Goal: Information Seeking & Learning: Learn about a topic

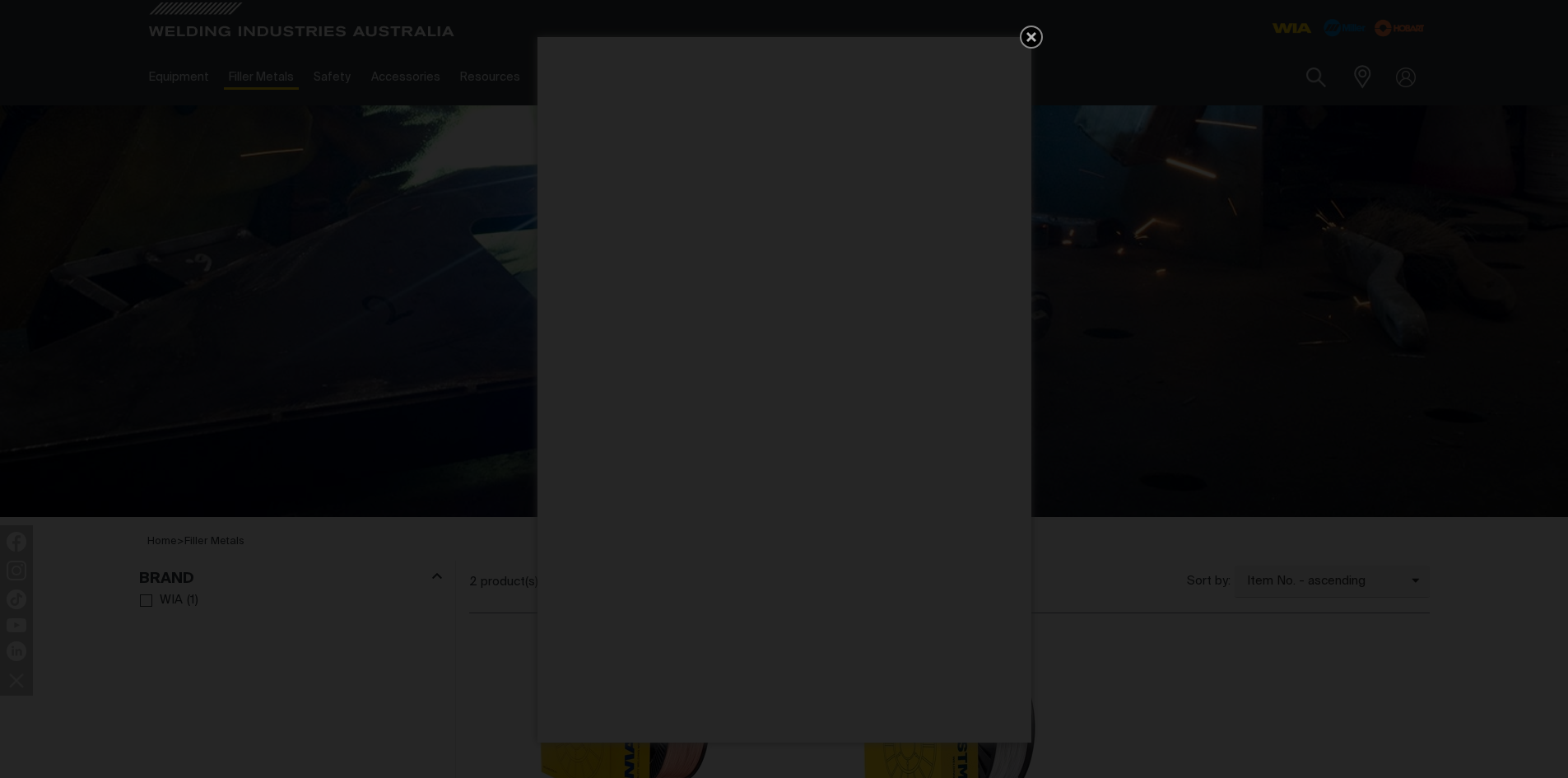
click at [1032, 34] on icon "Get 5 WIA Welding Guides Free!" at bounding box center [1032, 37] width 10 height 10
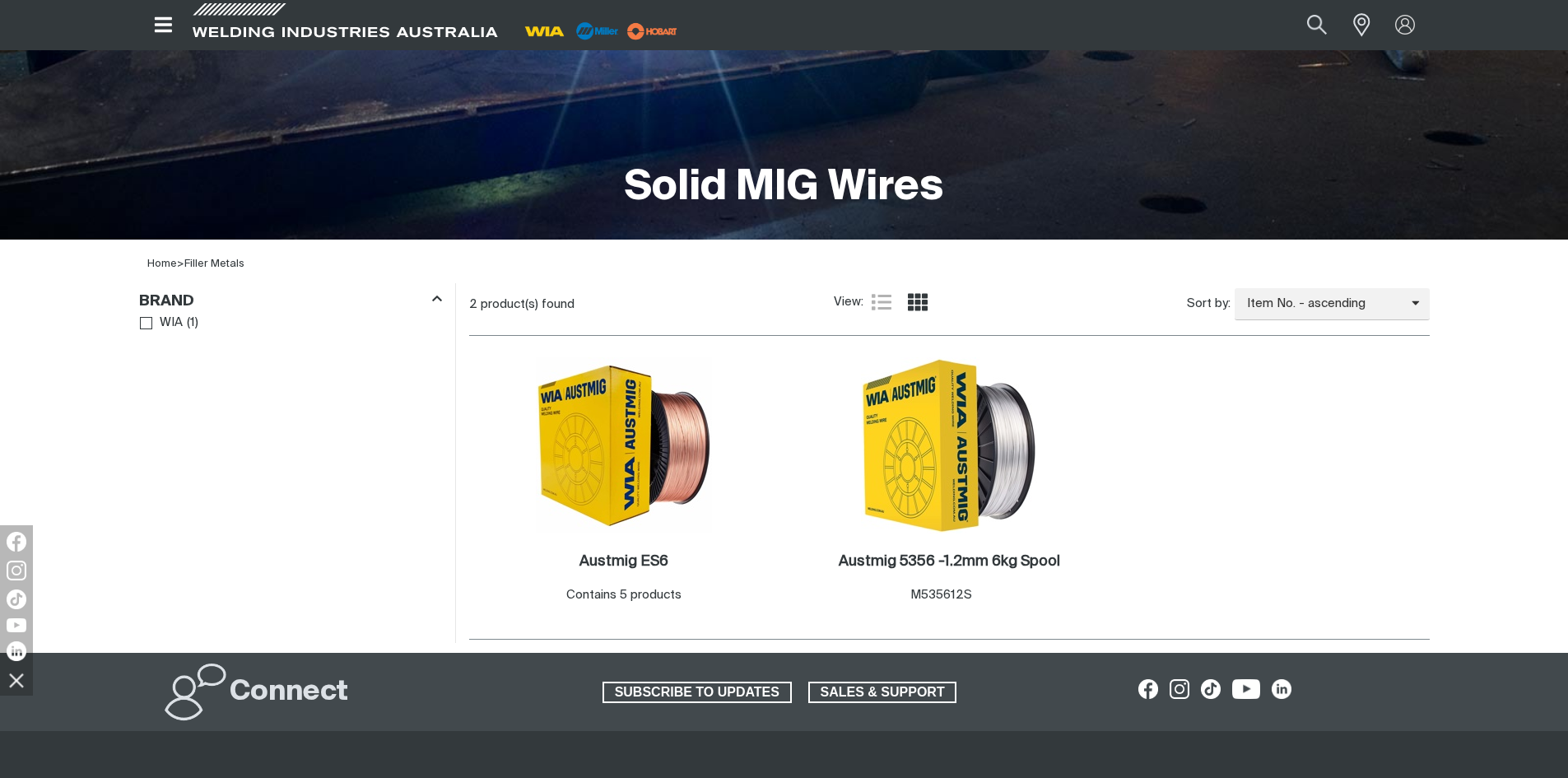
scroll to position [279, 0]
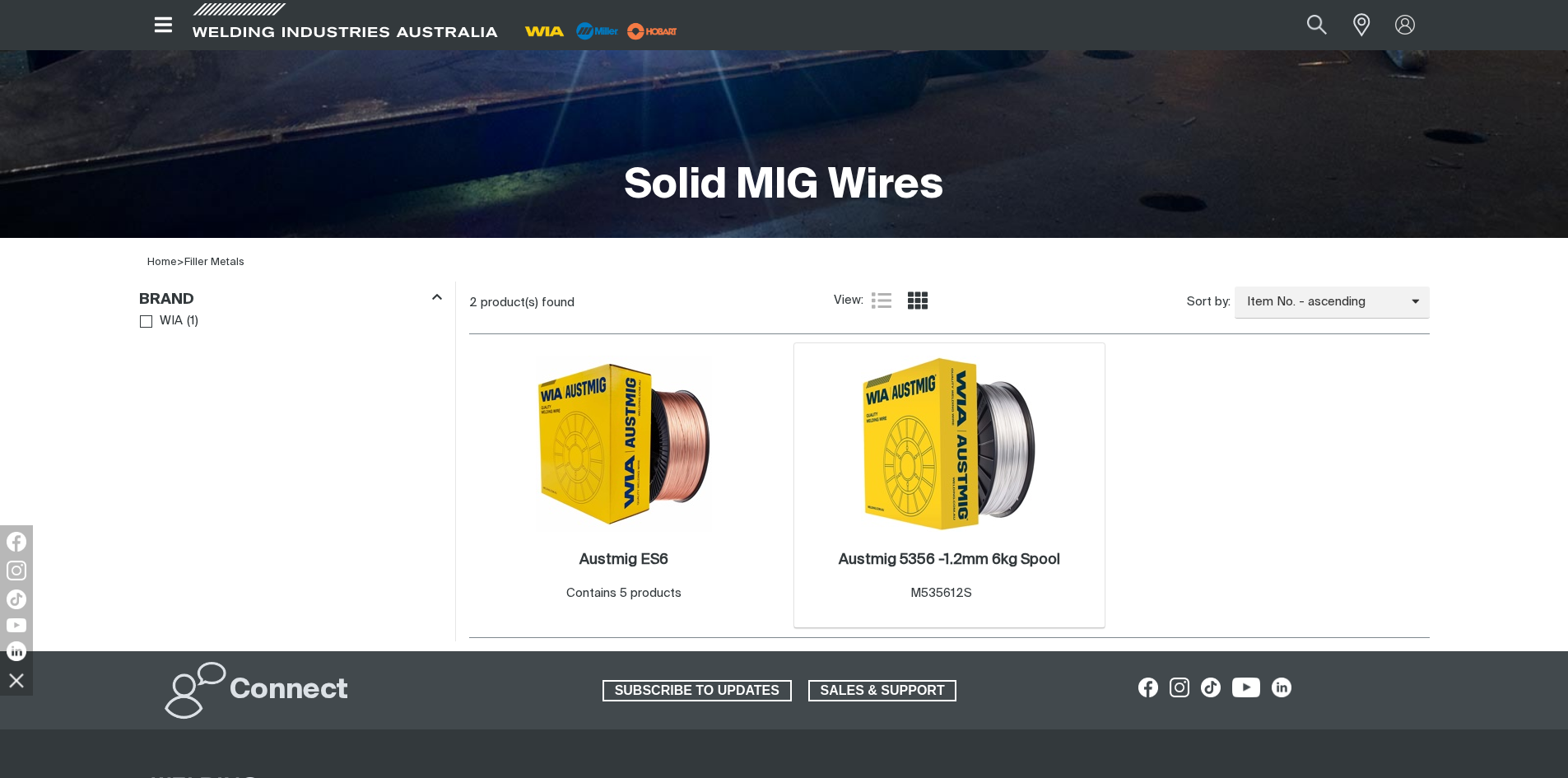
click at [888, 467] on img at bounding box center [949, 443] width 176 height 176
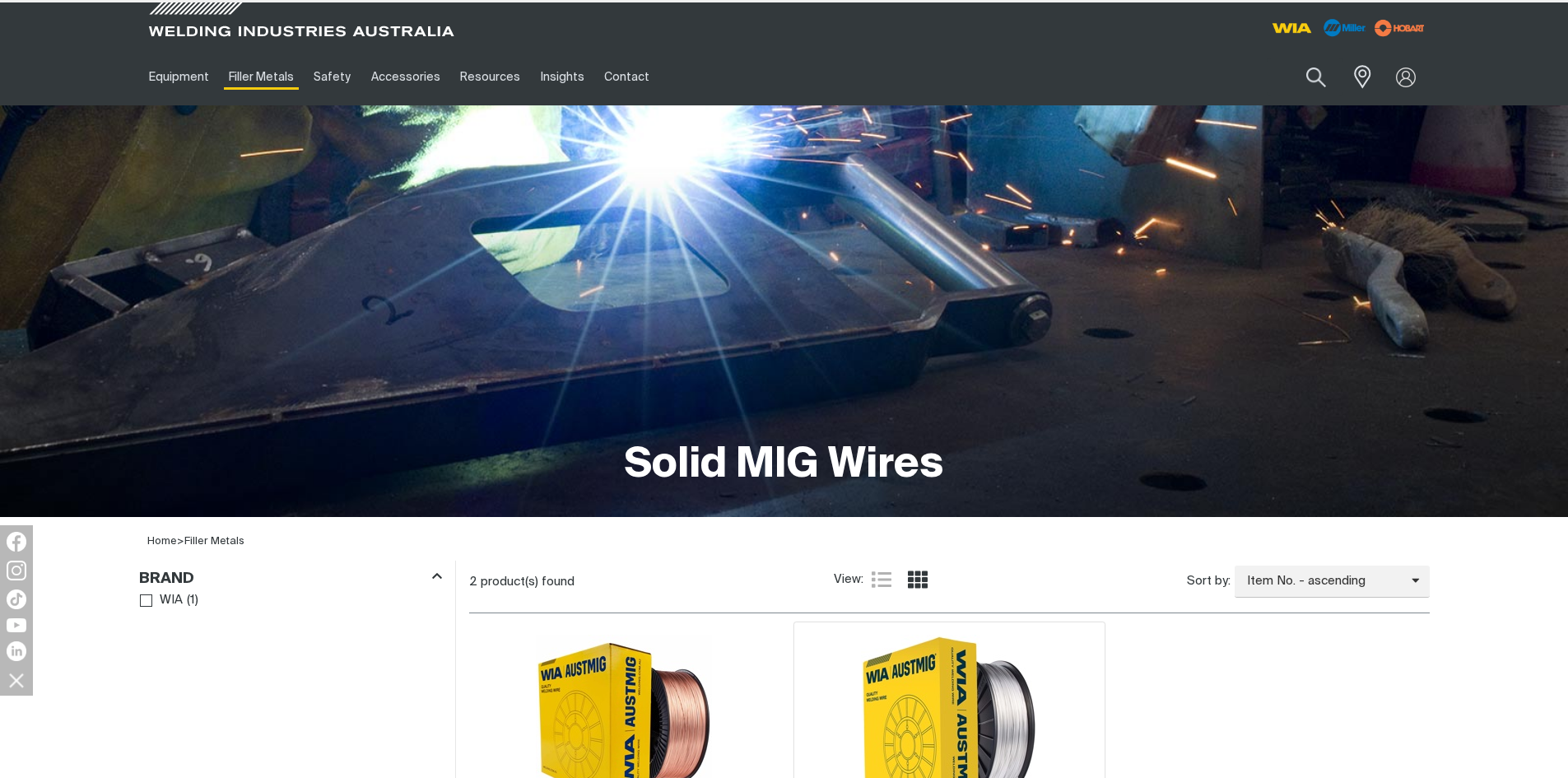
scroll to position [279, 0]
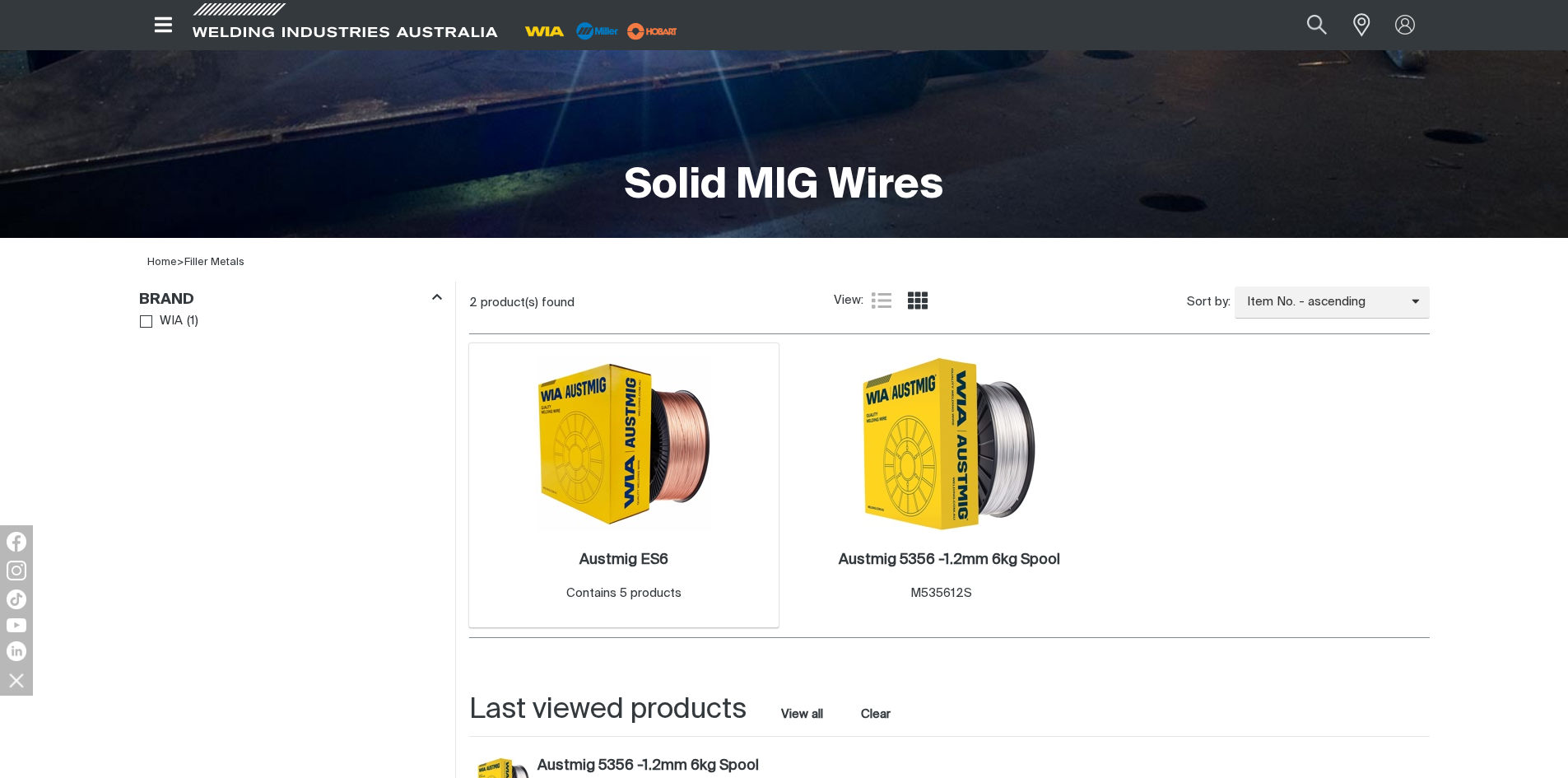
drag, startPoint x: 529, startPoint y: 474, endPoint x: 544, endPoint y: 485, distance: 18.6
click at [546, 484] on img at bounding box center [623, 443] width 176 height 176
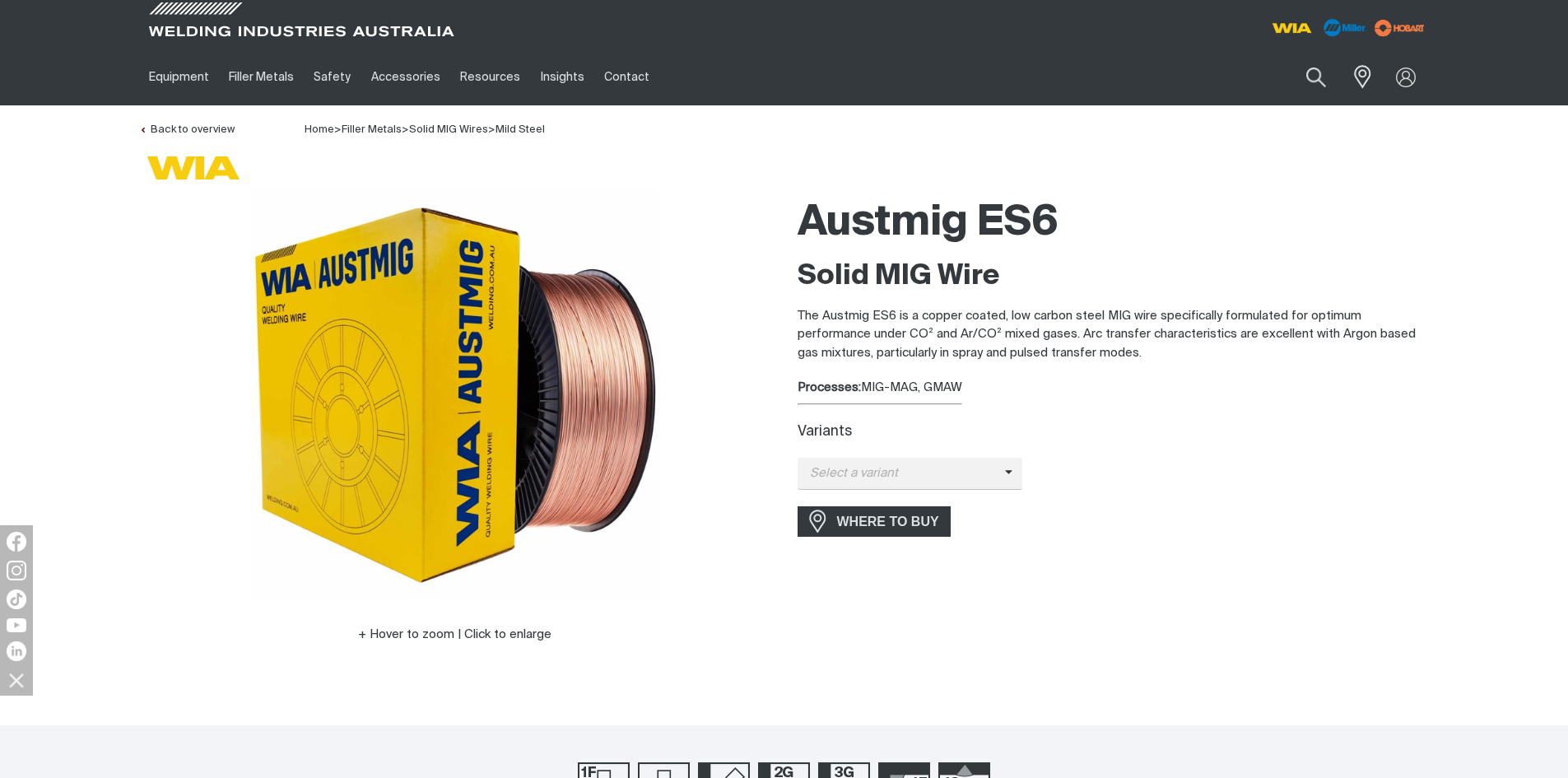
drag, startPoint x: 1114, startPoint y: 468, endPoint x: 1098, endPoint y: 471, distance: 16.3
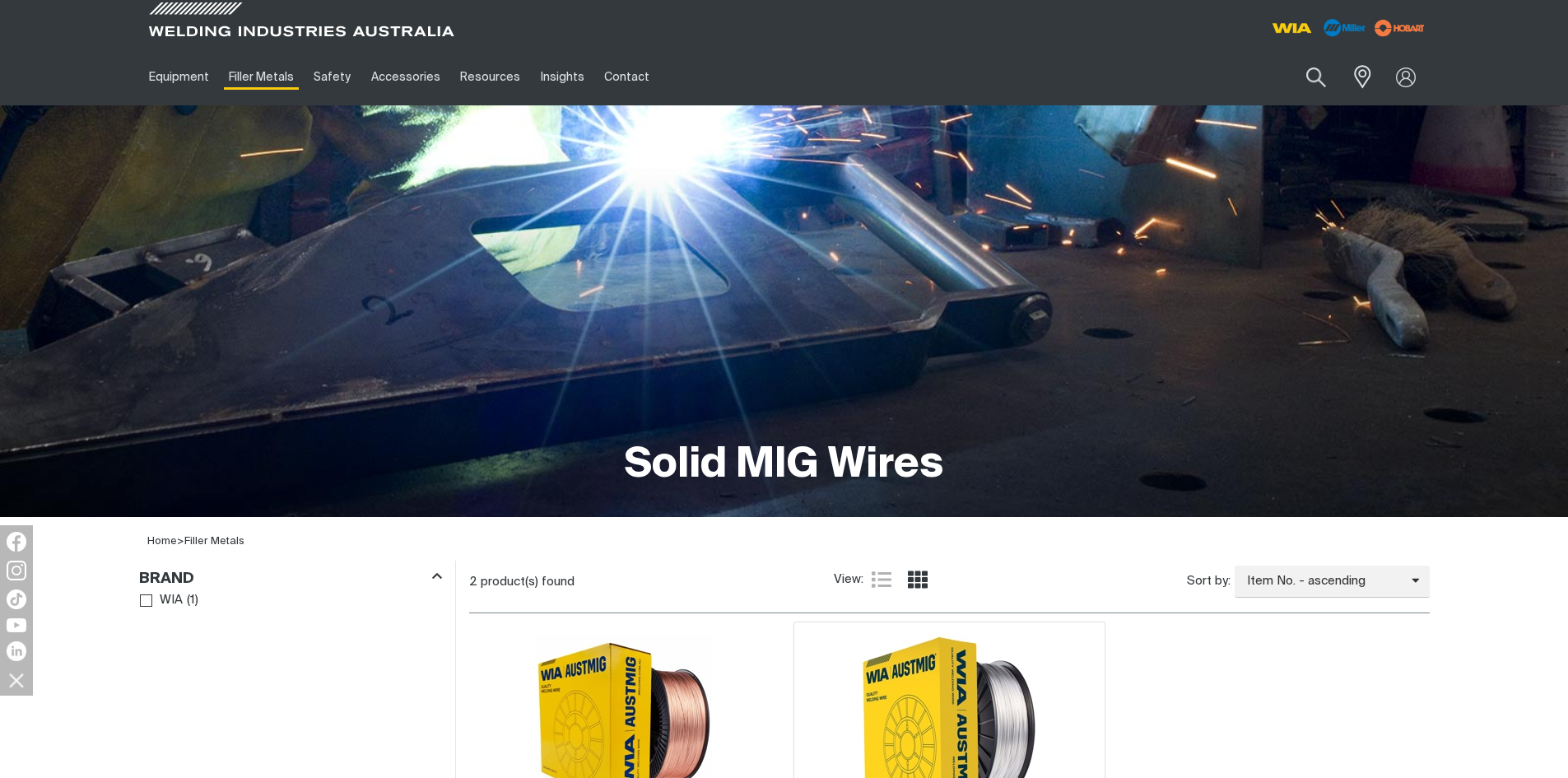
click at [959, 670] on img at bounding box center [949, 722] width 176 height 176
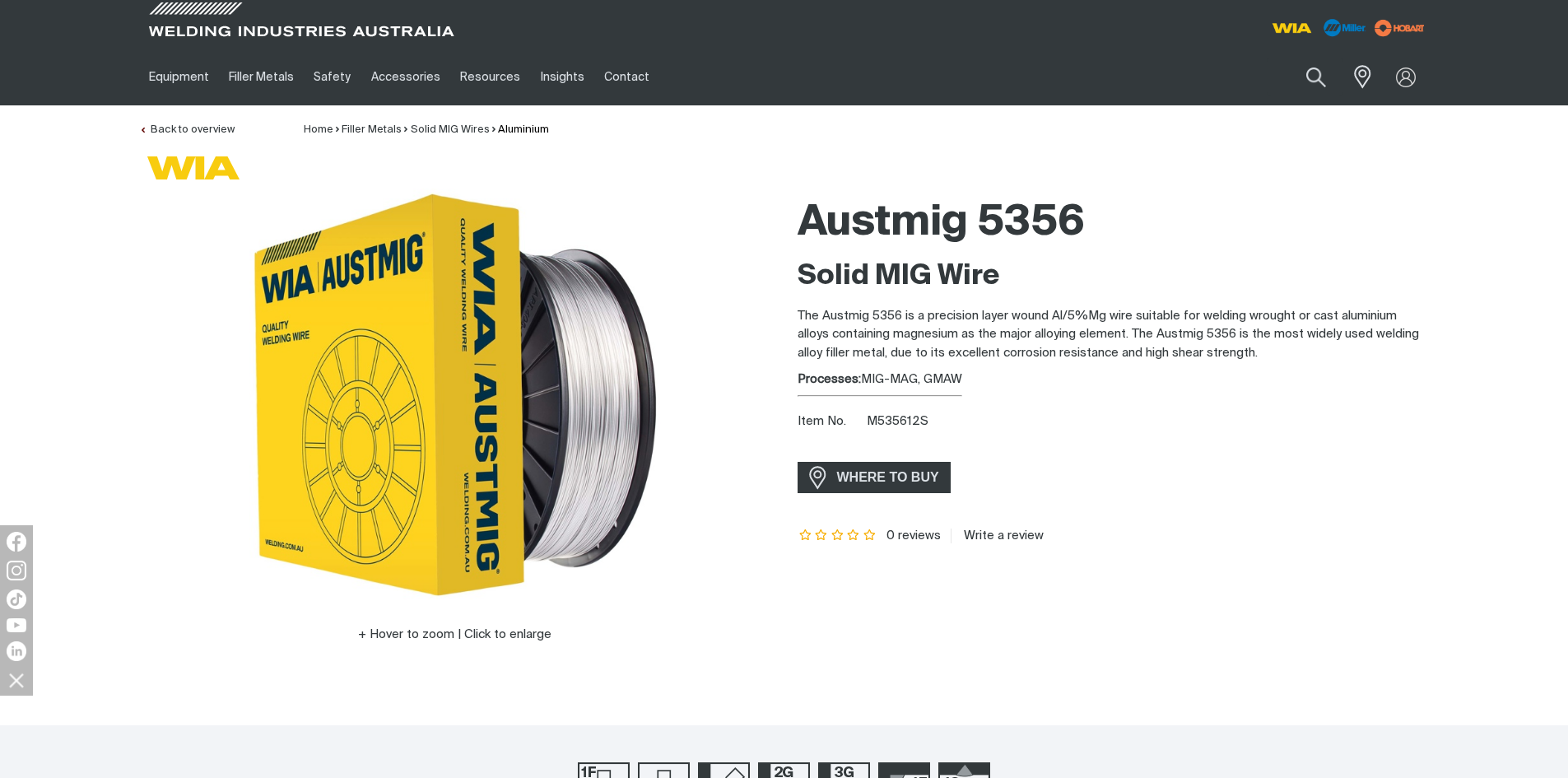
drag, startPoint x: 1102, startPoint y: 430, endPoint x: 1089, endPoint y: 459, distance: 31.8
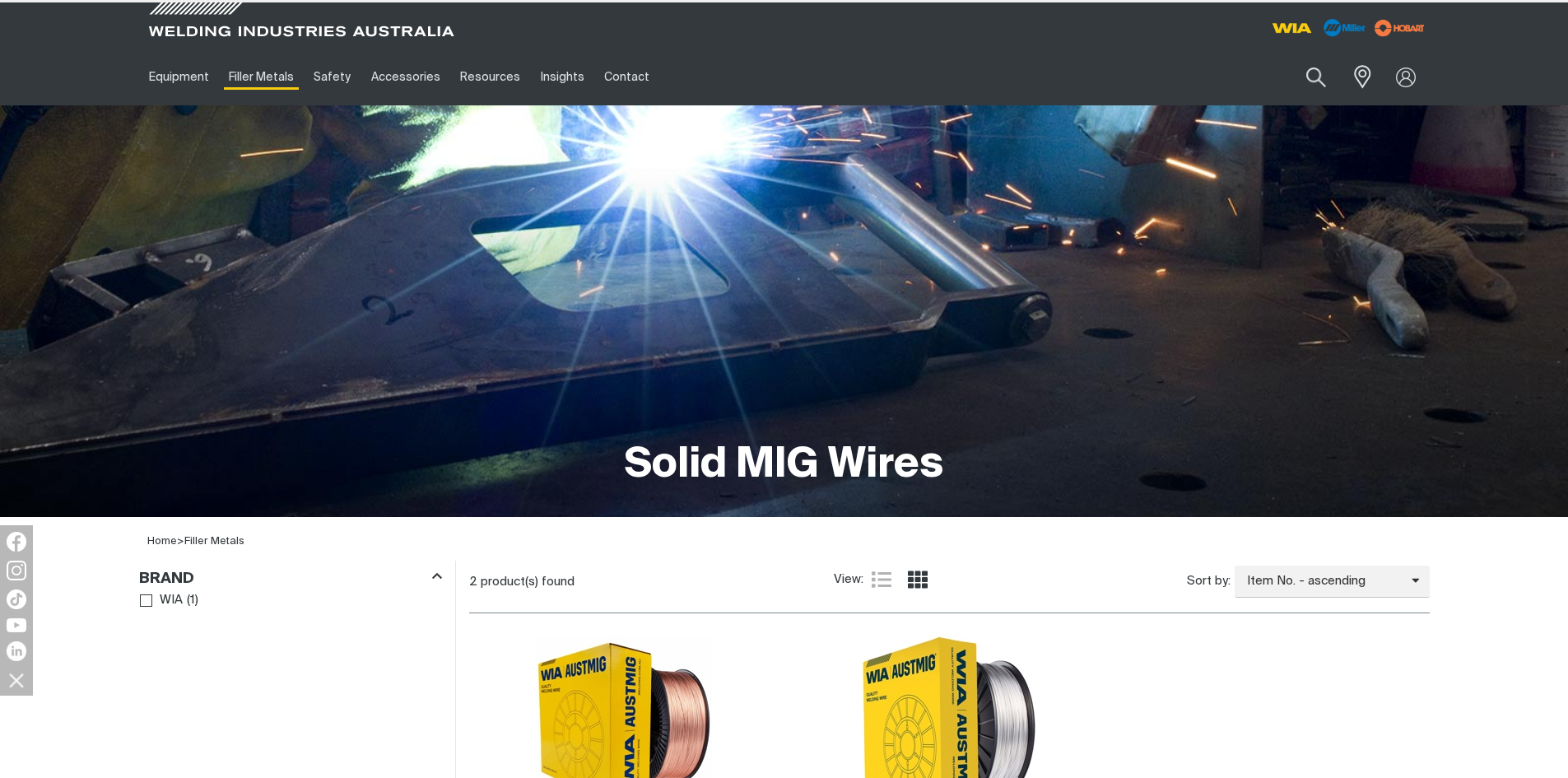
scroll to position [279, 0]
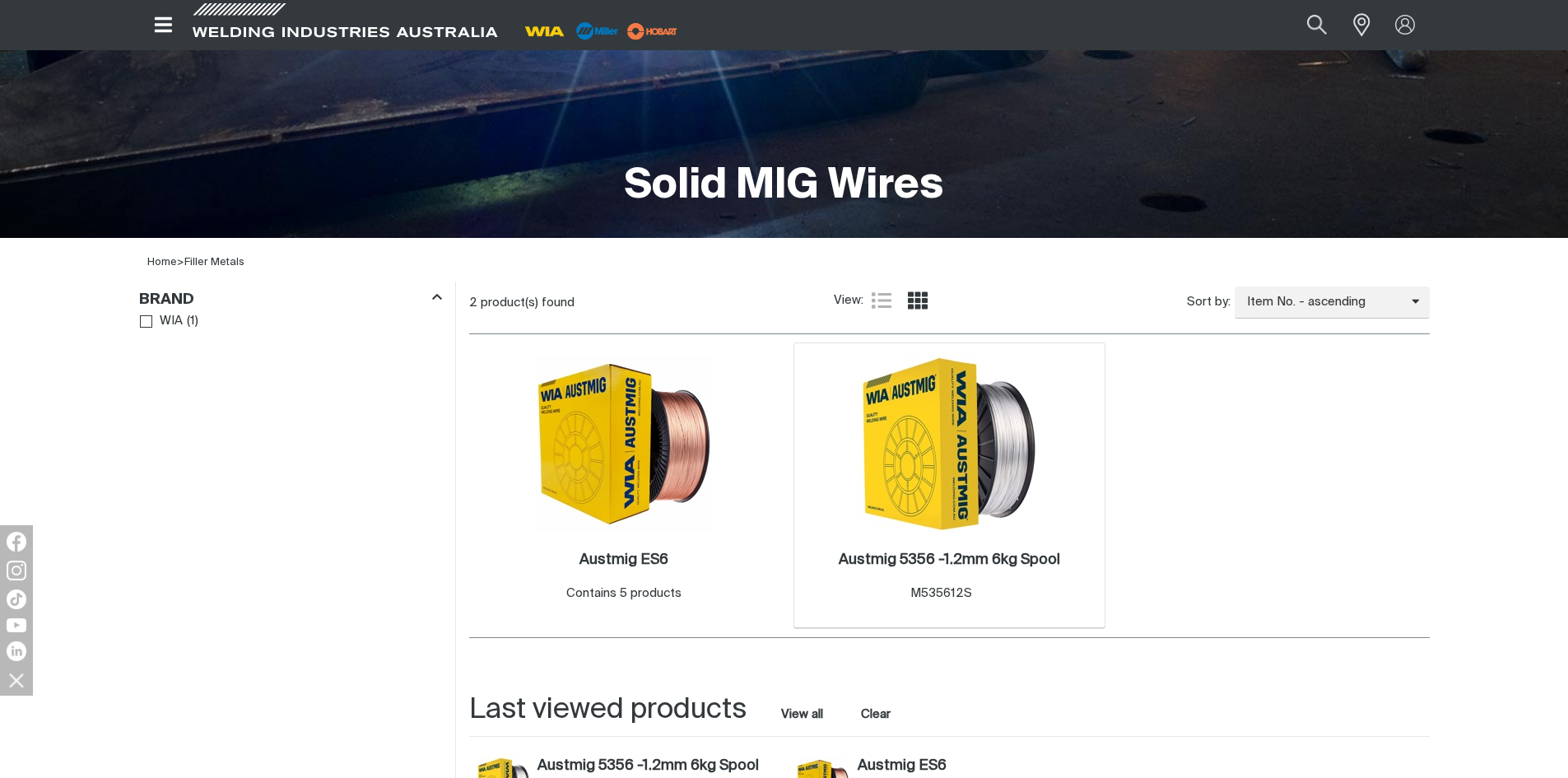
click at [963, 466] on img at bounding box center [949, 443] width 176 height 176
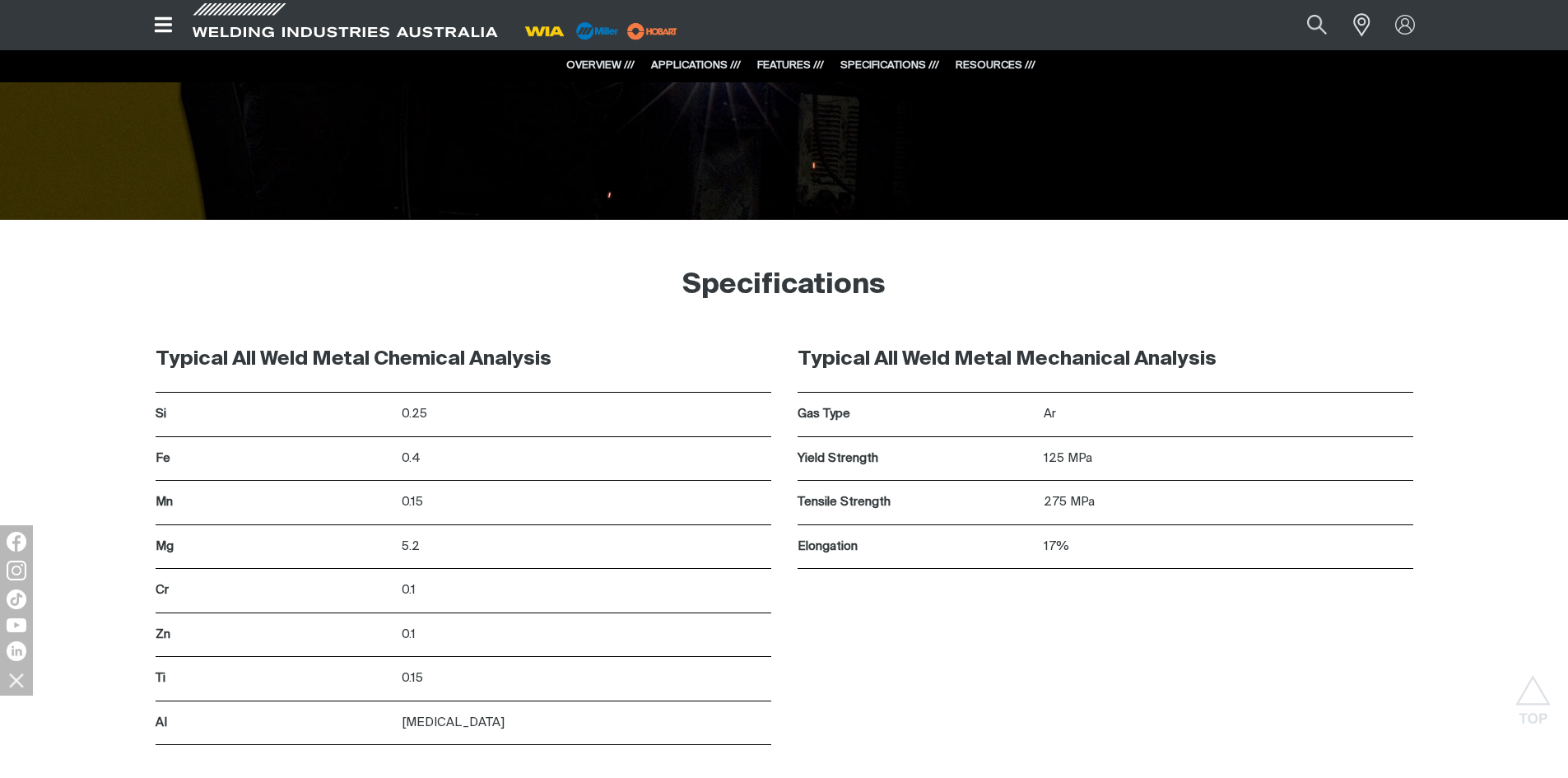
scroll to position [1571, 0]
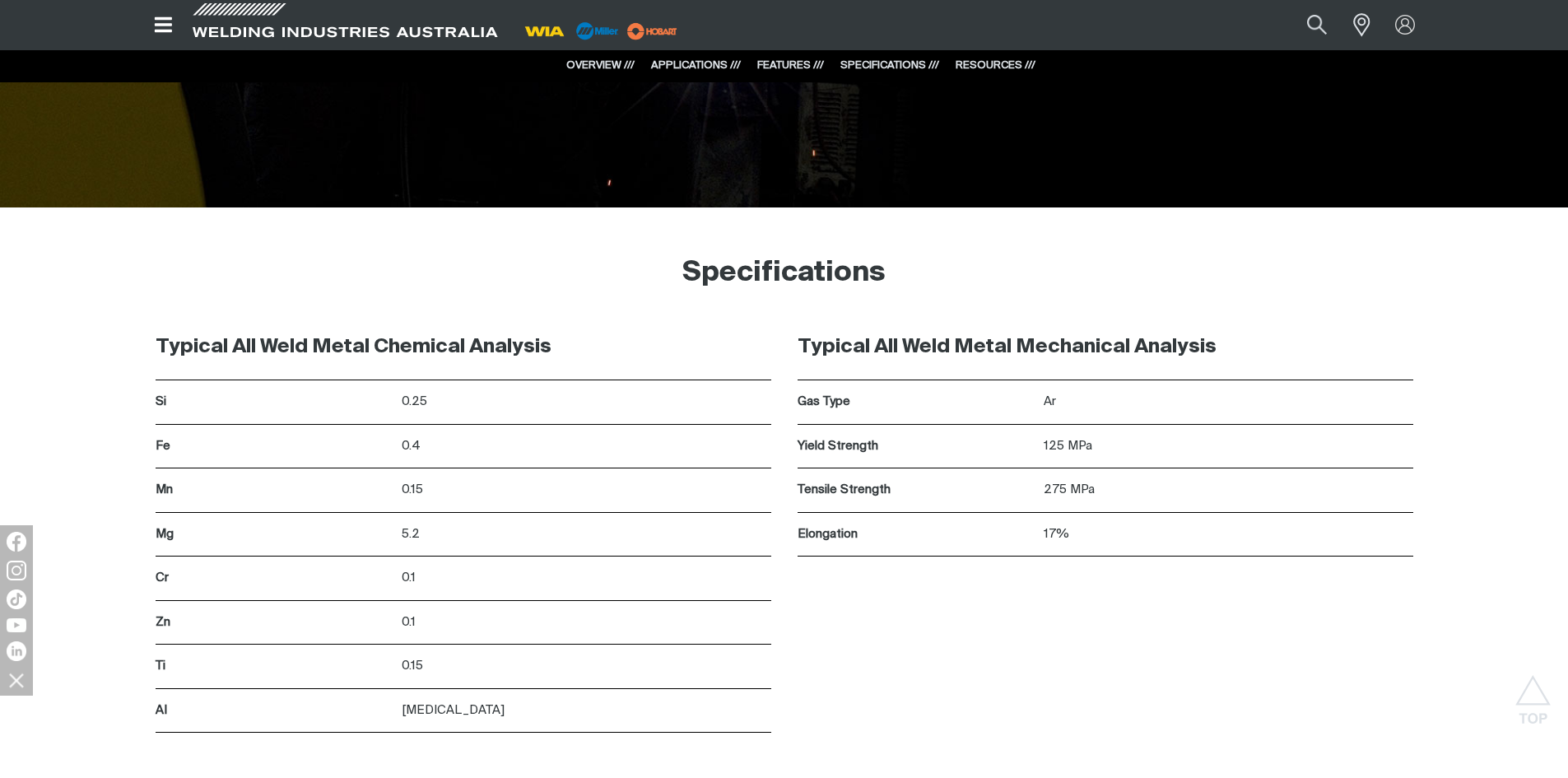
drag, startPoint x: 1554, startPoint y: 353, endPoint x: 1565, endPoint y: 376, distance: 25.5
click at [1565, 375] on div "Typical All Weld Metal Chemical Analysis Si 0.25 Fe 0.4 Mn 0.15 Mg 5.2 Cr 0.1 Z…" at bounding box center [784, 548] width 1568 height 467
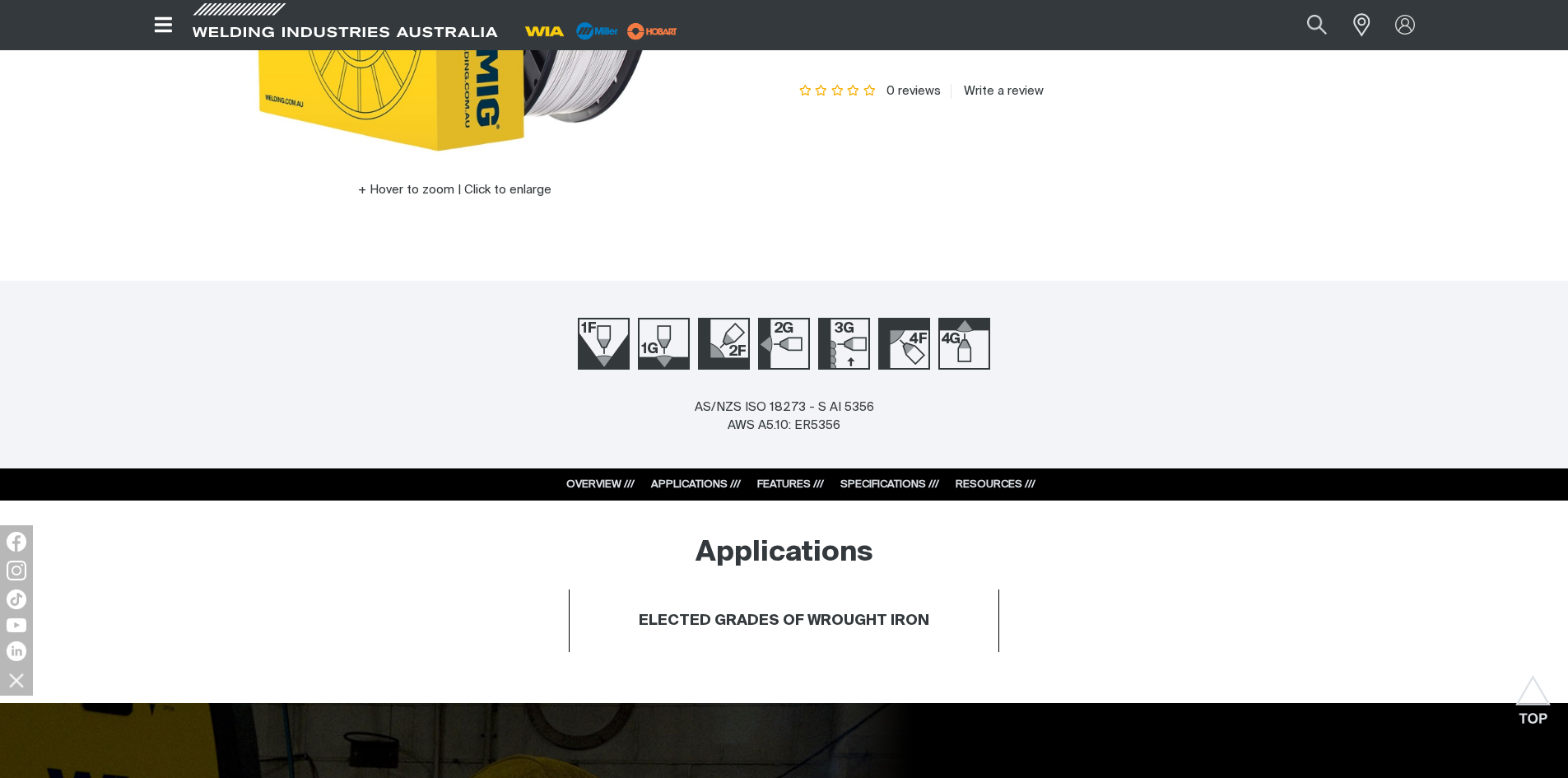
scroll to position [0, 0]
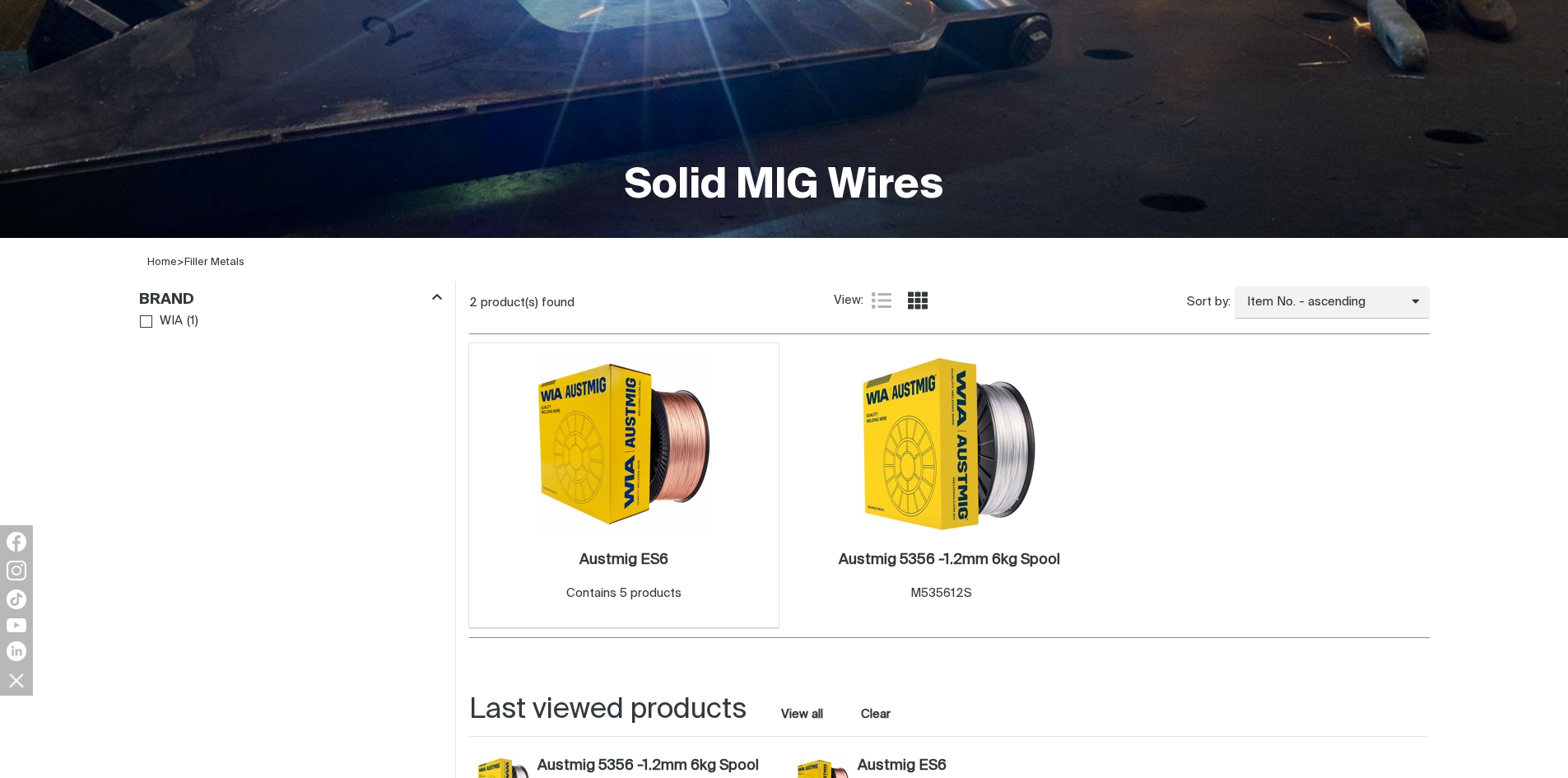
scroll to position [361, 0]
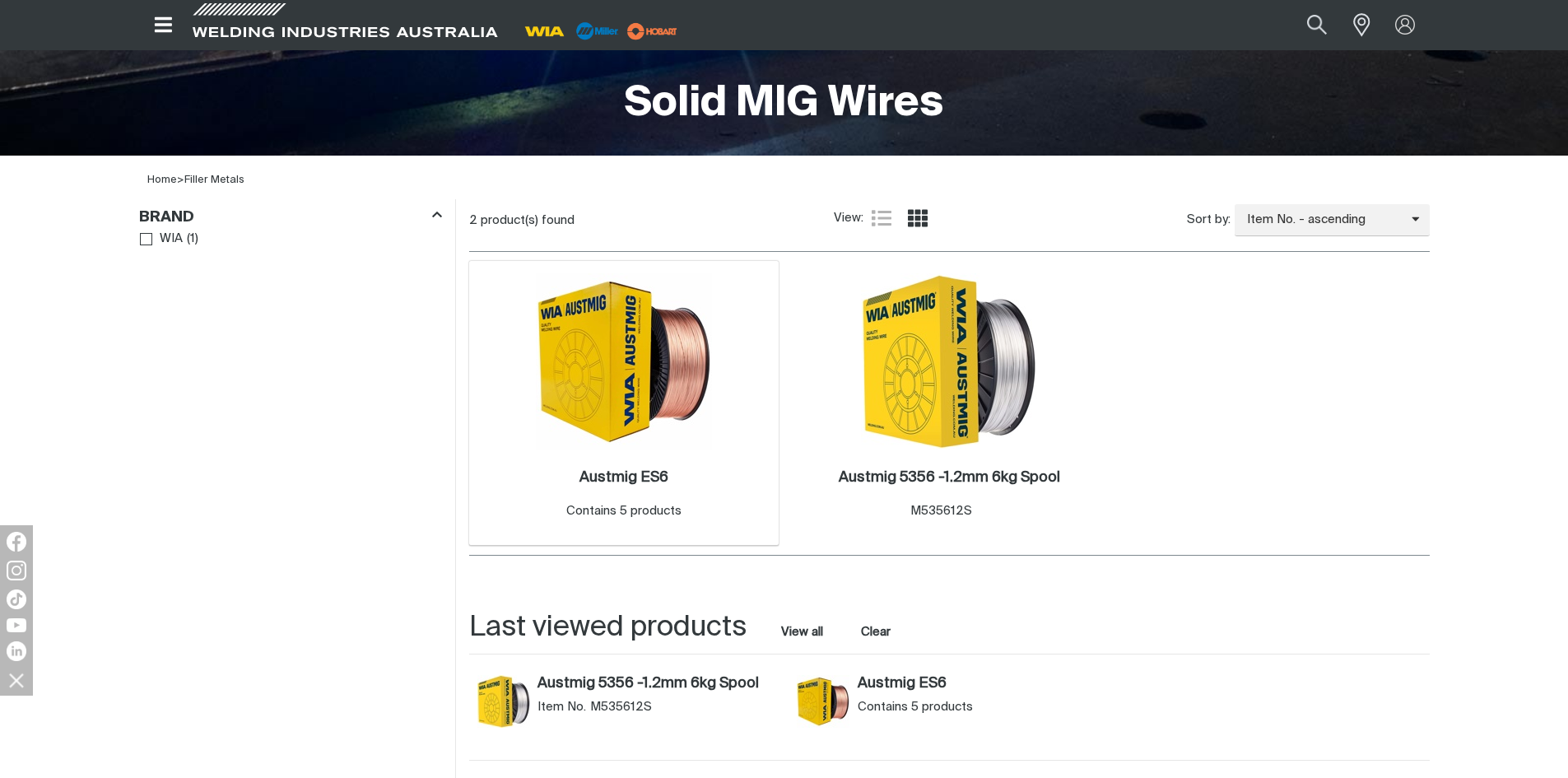
click at [625, 397] on img at bounding box center [623, 361] width 176 height 176
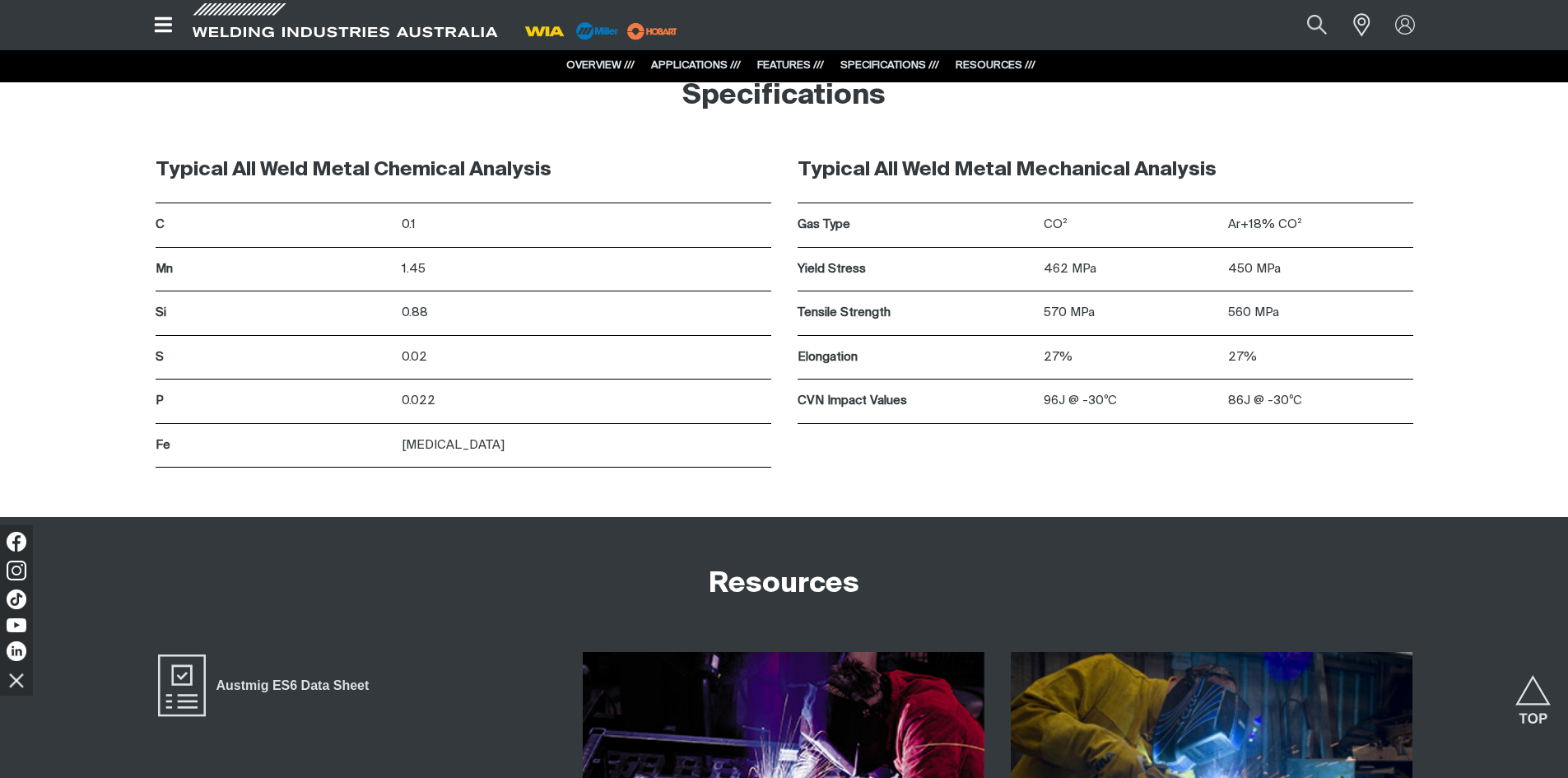
scroll to position [2379, 0]
